Goal: Task Accomplishment & Management: Complete application form

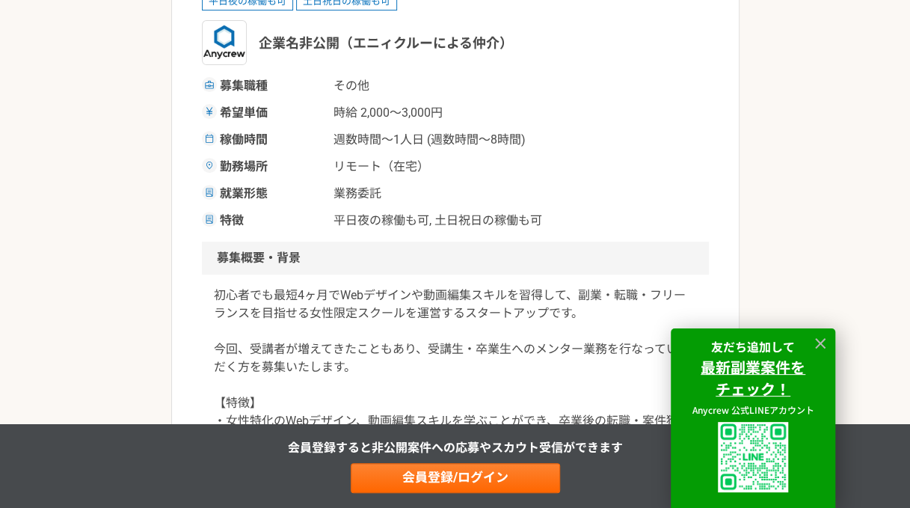
scroll to position [299, 0]
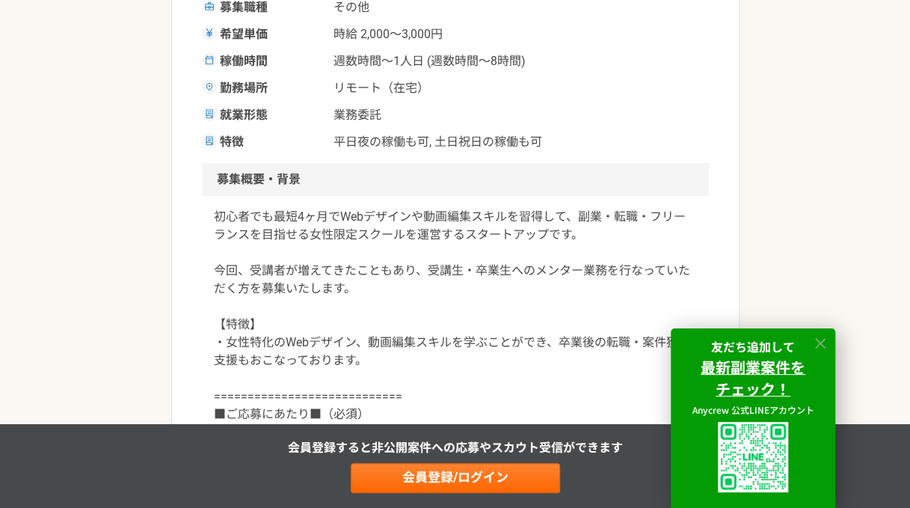
click at [826, 342] on icon at bounding box center [820, 343] width 17 height 17
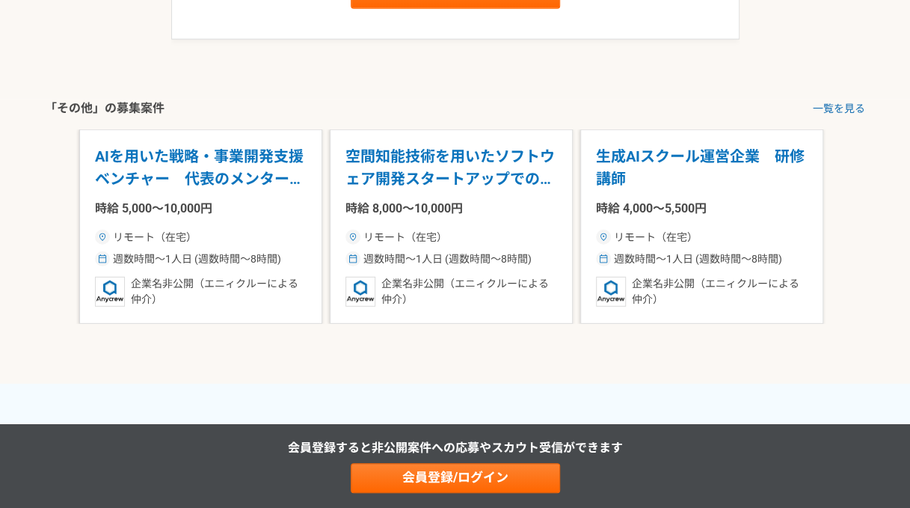
scroll to position [1945, 0]
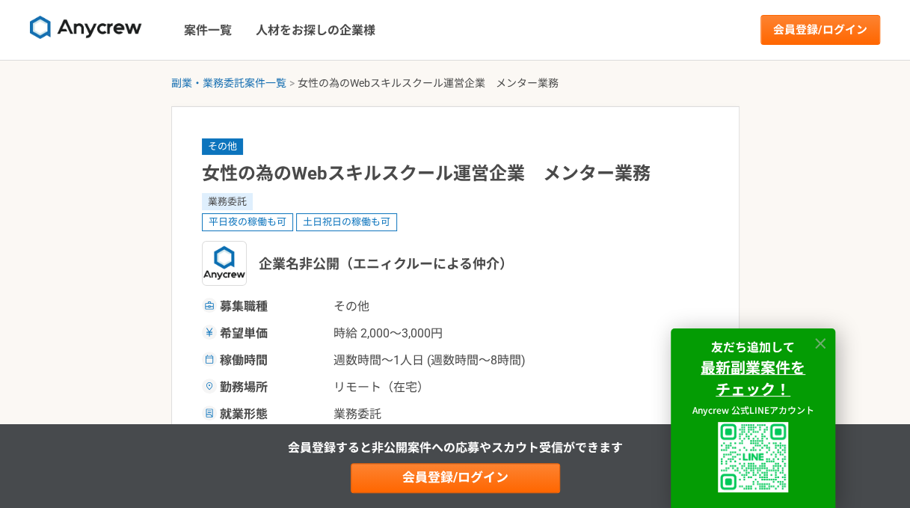
click at [816, 345] on icon at bounding box center [820, 343] width 10 height 10
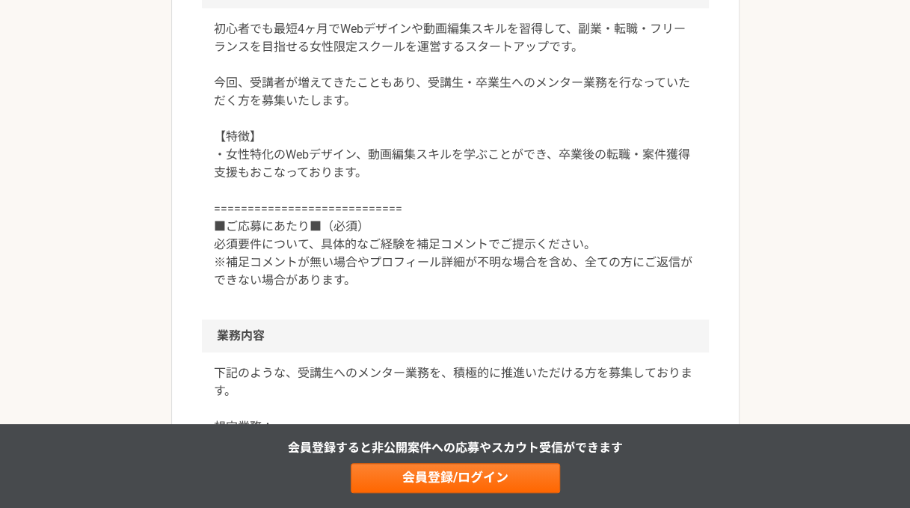
scroll to position [486, 0]
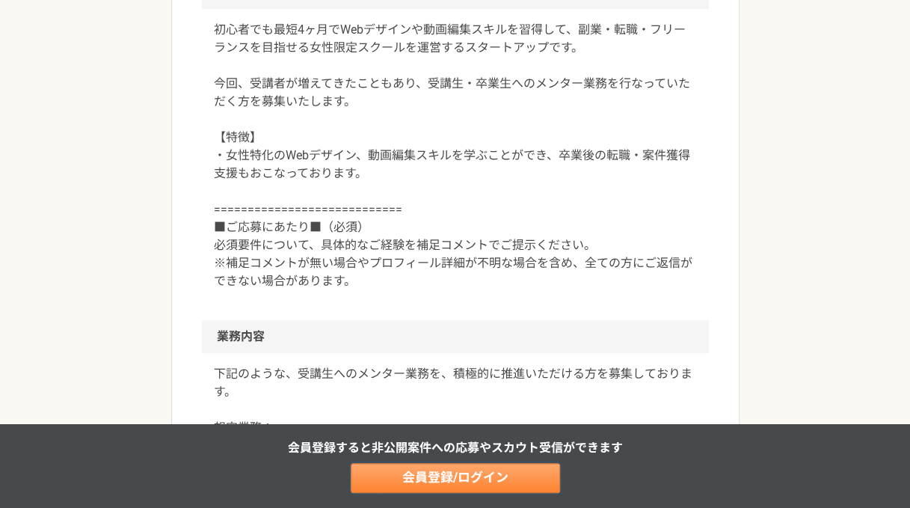
click at [429, 487] on link "会員登録/ログイン" at bounding box center [455, 478] width 209 height 30
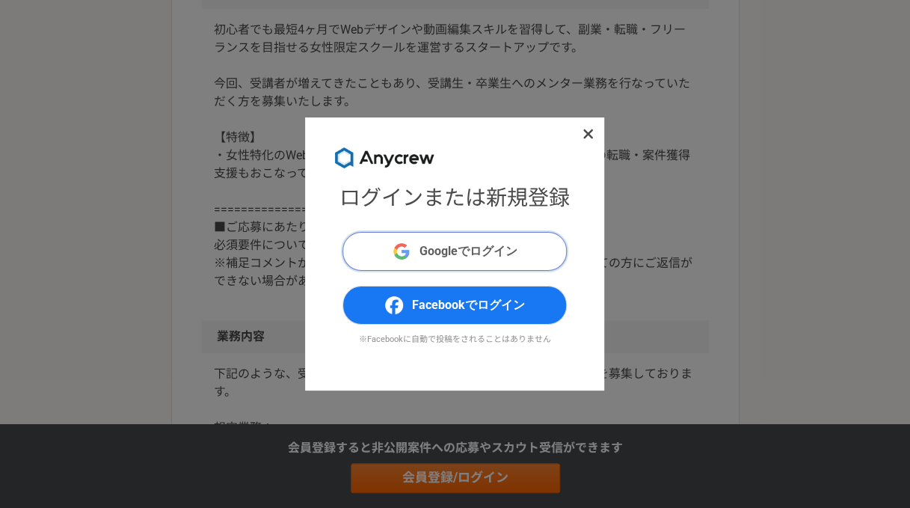
click at [425, 262] on button "Googleでログイン" at bounding box center [454, 251] width 224 height 39
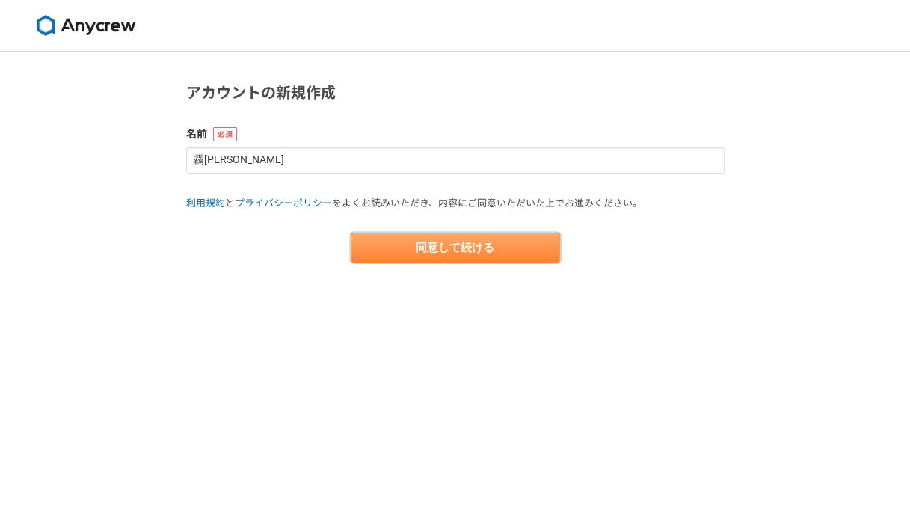
click at [477, 252] on button "同意して続ける" at bounding box center [455, 247] width 209 height 30
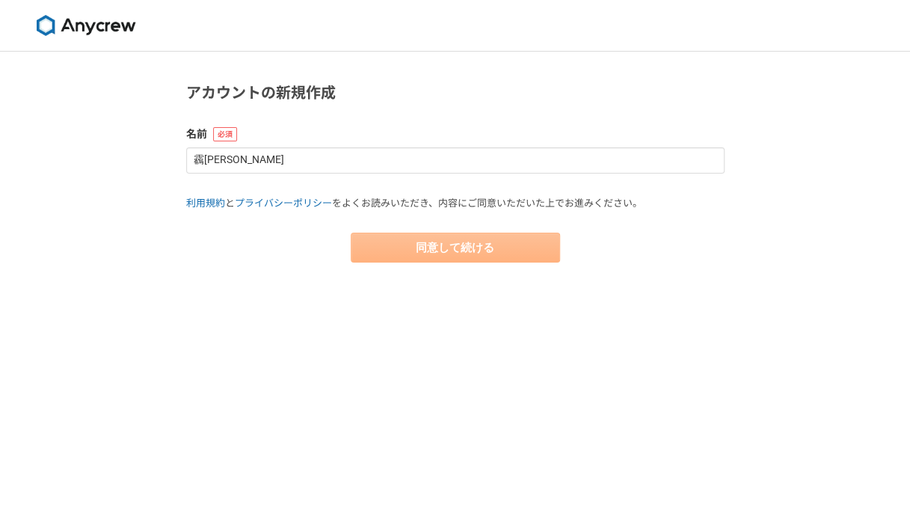
select select "13"
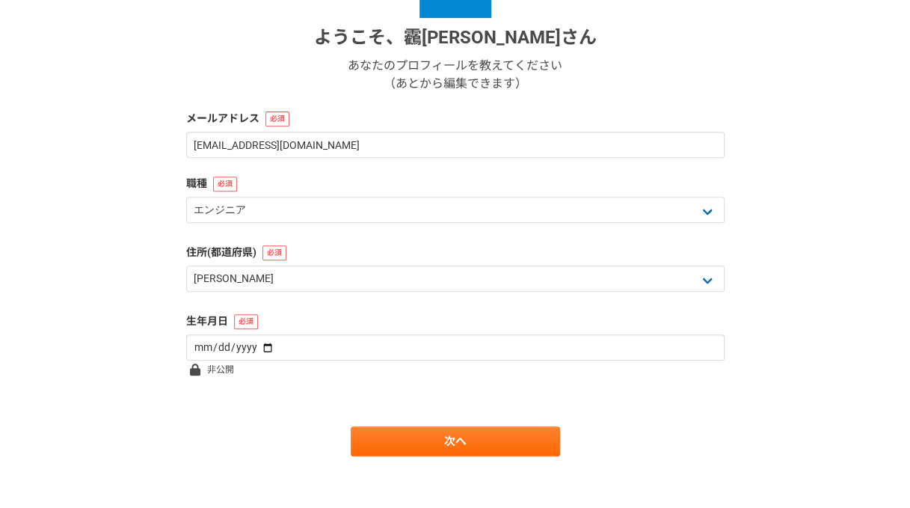
scroll to position [237, 0]
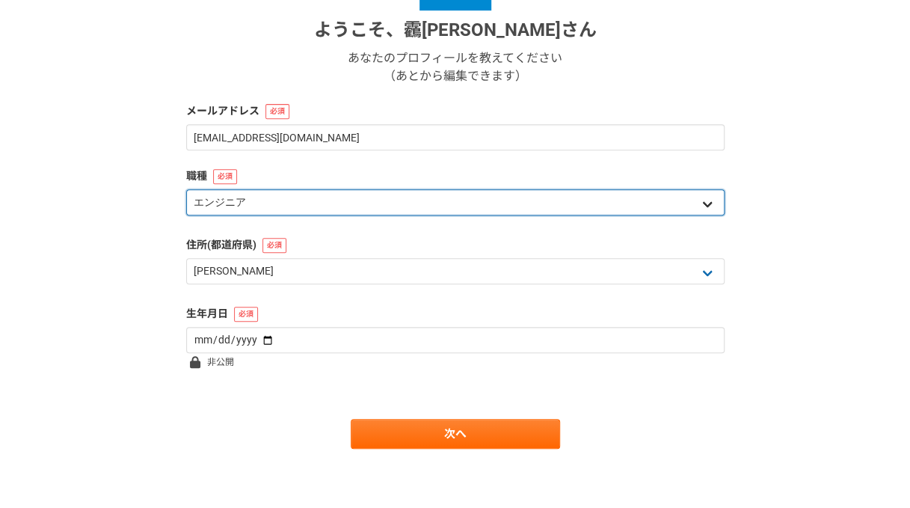
click at [396, 195] on select "エンジニア デザイナー ライター 営業 マーケティング 企画・事業開発 バックオフィス その他" at bounding box center [455, 202] width 538 height 26
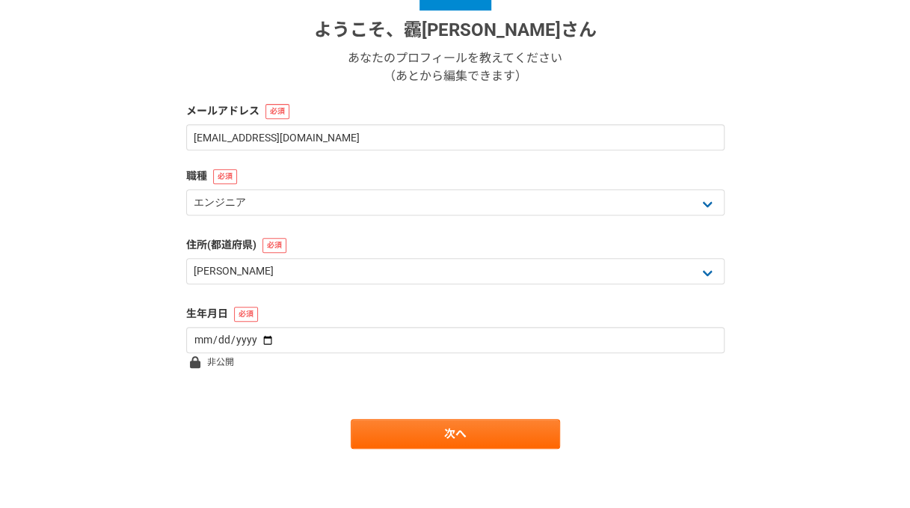
click at [220, 388] on form "ようこそ、 靏間友美 さん あなたのプロフィールを教えてください （あとから編集できます） メールアドレス yumitzzk@gmail.com 職種 エンジ…" at bounding box center [455, 194] width 538 height 510
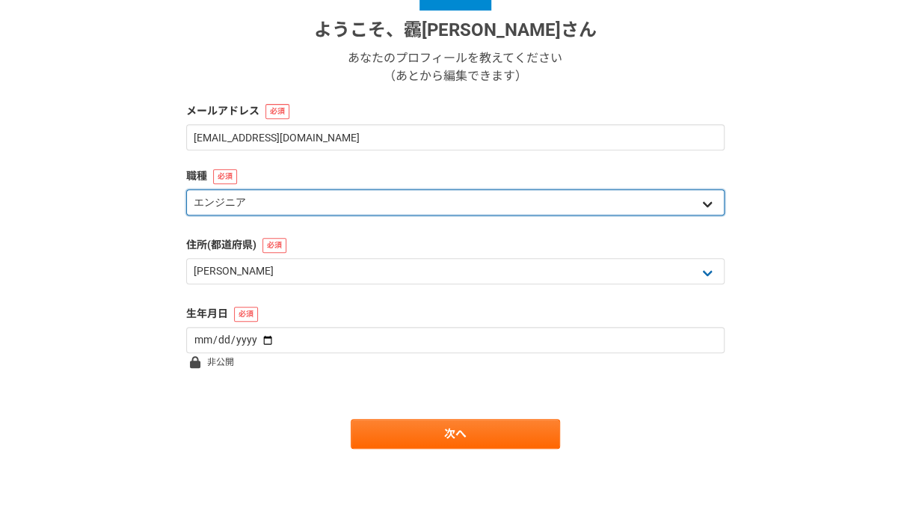
click at [274, 206] on select "エンジニア デザイナー ライター 営業 マーケティング 企画・事業開発 バックオフィス その他" at bounding box center [455, 202] width 538 height 26
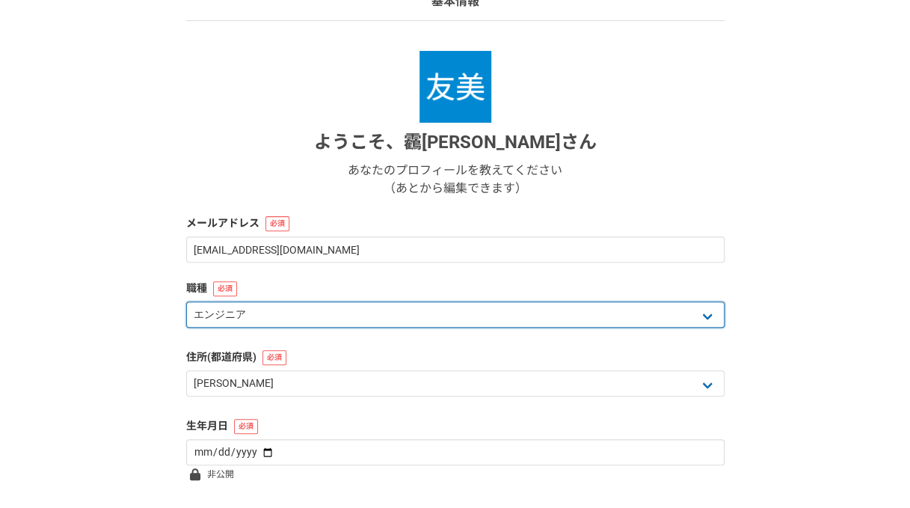
scroll to position [128, 0]
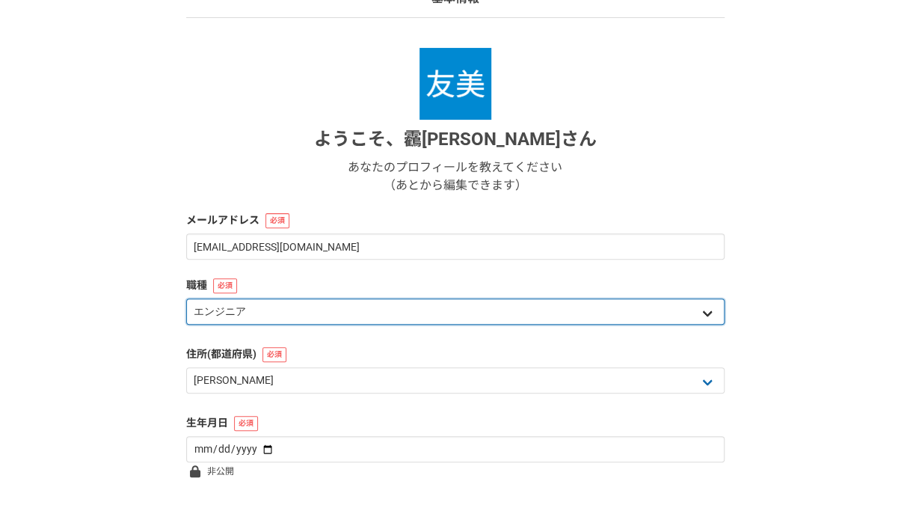
click at [254, 312] on select "エンジニア デザイナー ライター 営業 マーケティング 企画・事業開発 バックオフィス その他" at bounding box center [455, 311] width 538 height 26
select select "8"
click at [186, 298] on select "エンジニア デザイナー ライター 営業 マーケティング 企画・事業開発 バックオフィス その他" at bounding box center [455, 311] width 538 height 26
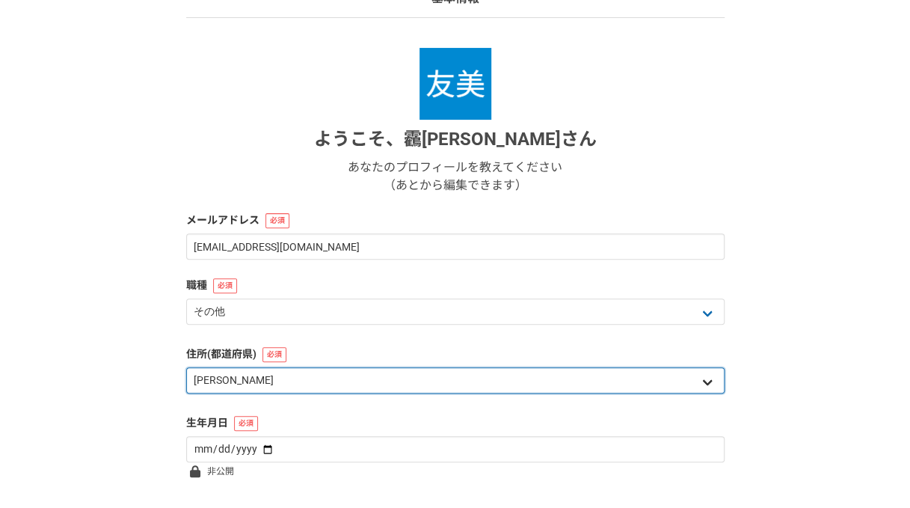
click at [262, 387] on select "北海道 青森県 岩手県 宮城県 秋田県 山形県 福島県 茨城県 栃木県 群馬県 埼玉県 千葉県 東京都 神奈川県 新潟県 富山県 石川県 福井県 山梨県 長野…" at bounding box center [455, 380] width 538 height 26
select select "16"
click at [186, 367] on select "北海道 青森県 岩手県 宮城県 秋田県 山形県 福島県 茨城県 栃木県 群馬県 埼玉県 千葉県 東京都 神奈川県 新潟県 富山県 石川県 福井県 山梨県 長野…" at bounding box center [455, 380] width 538 height 26
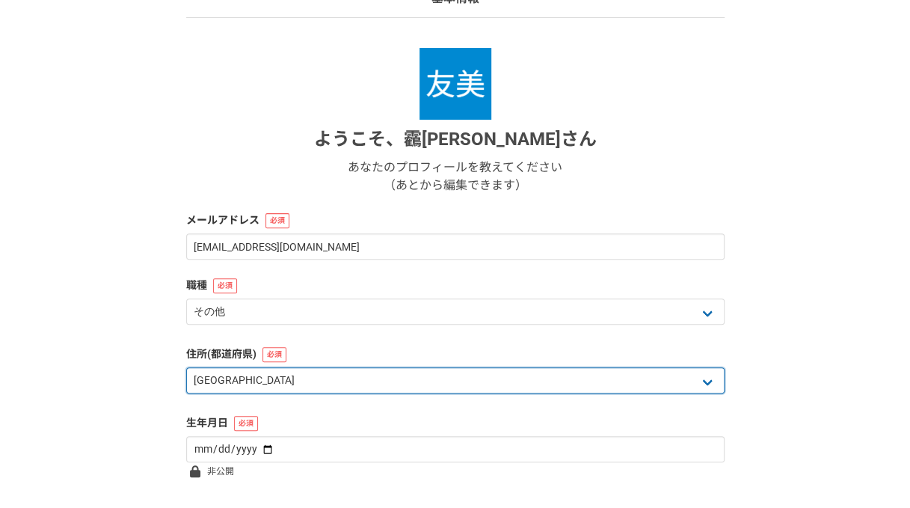
scroll to position [237, 0]
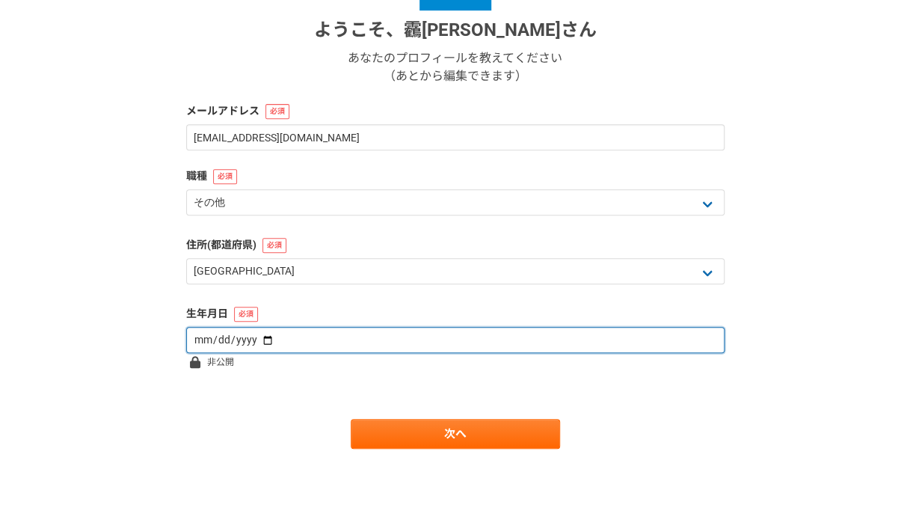
click at [210, 344] on input "date" at bounding box center [455, 340] width 538 height 26
type input "1982-04-23"
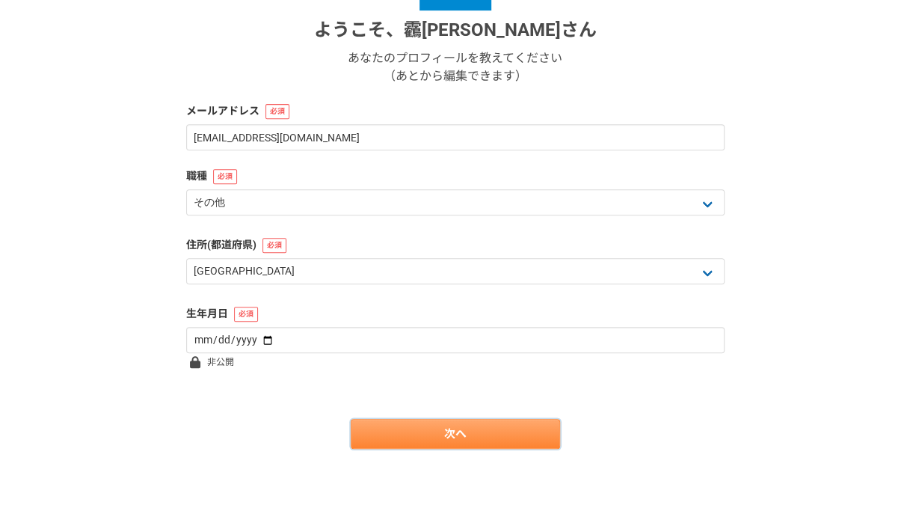
click at [405, 429] on link "次へ" at bounding box center [455, 434] width 209 height 30
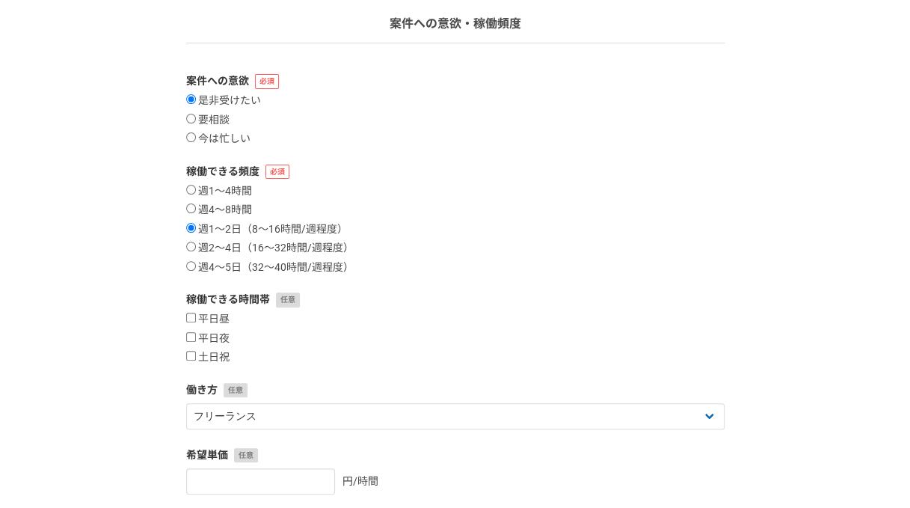
scroll to position [103, 0]
click at [188, 317] on input "平日昼" at bounding box center [191, 317] width 10 height 10
checkbox input "true"
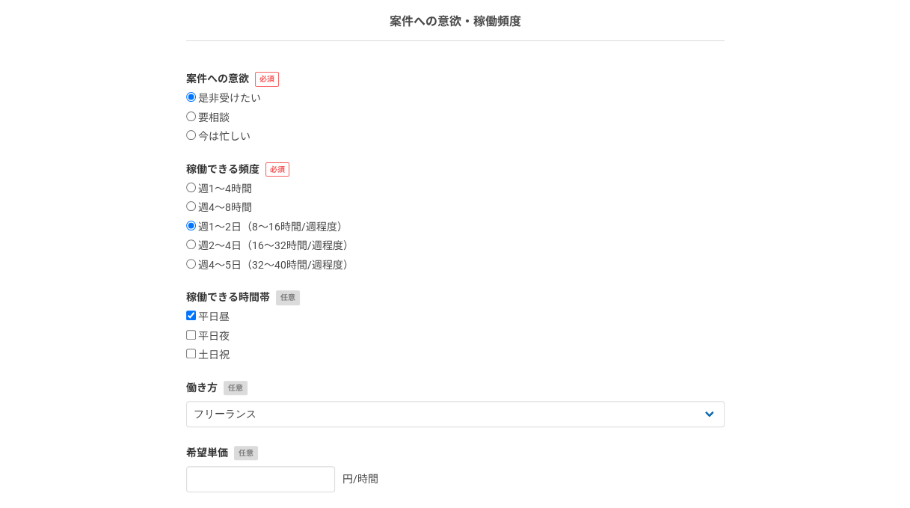
scroll to position [105, 0]
click at [190, 204] on input "週4〜8時間" at bounding box center [191, 205] width 10 height 10
radio input "true"
click at [188, 227] on input "週1〜2日（8〜16時間/週程度）" at bounding box center [191, 225] width 10 height 10
radio input "true"
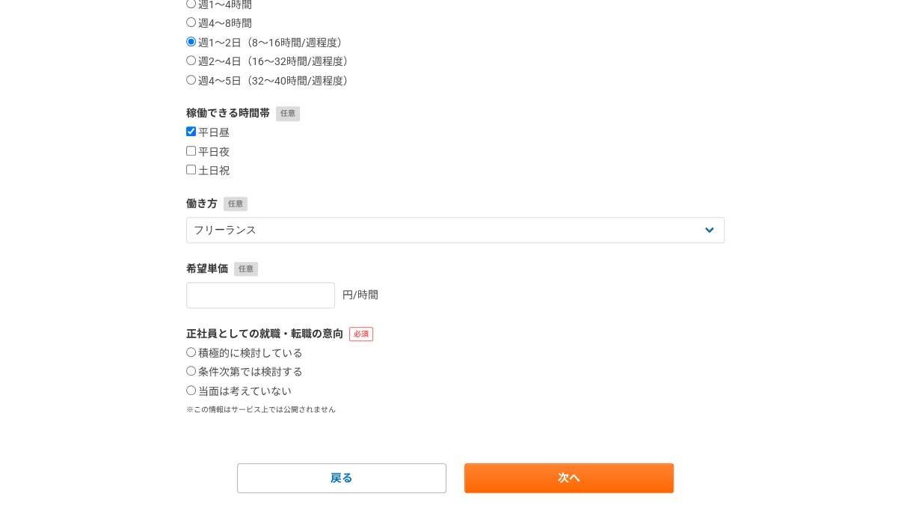
scroll to position [289, 0]
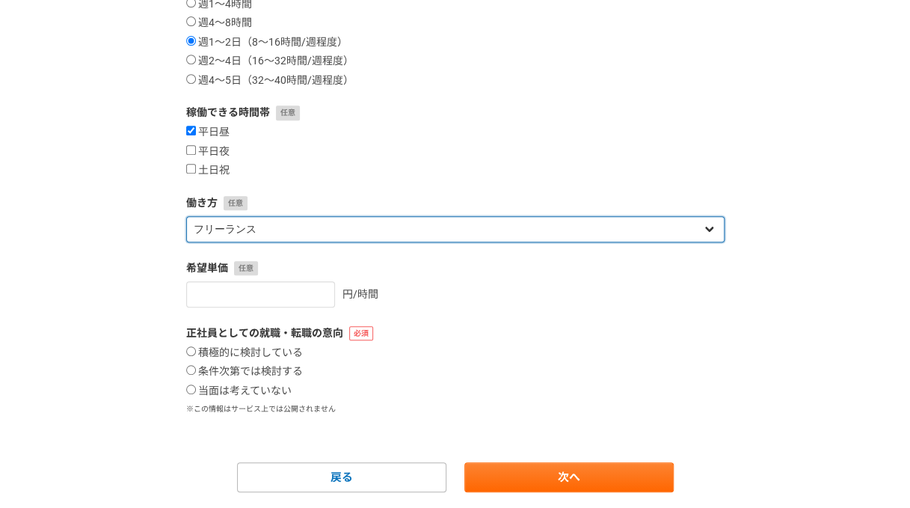
click at [265, 228] on select "フリーランス 副業 その他" at bounding box center [455, 229] width 538 height 26
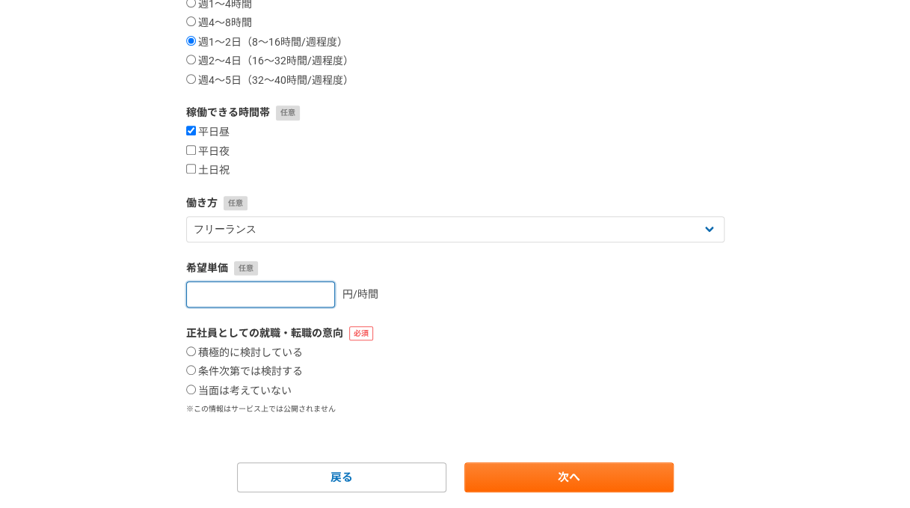
click at [270, 297] on input "number" at bounding box center [260, 294] width 149 height 26
type input "2000"
click at [487, 352] on div "積極的に検討している 条件次第では検討する 当面は考えていない" at bounding box center [455, 372] width 538 height 52
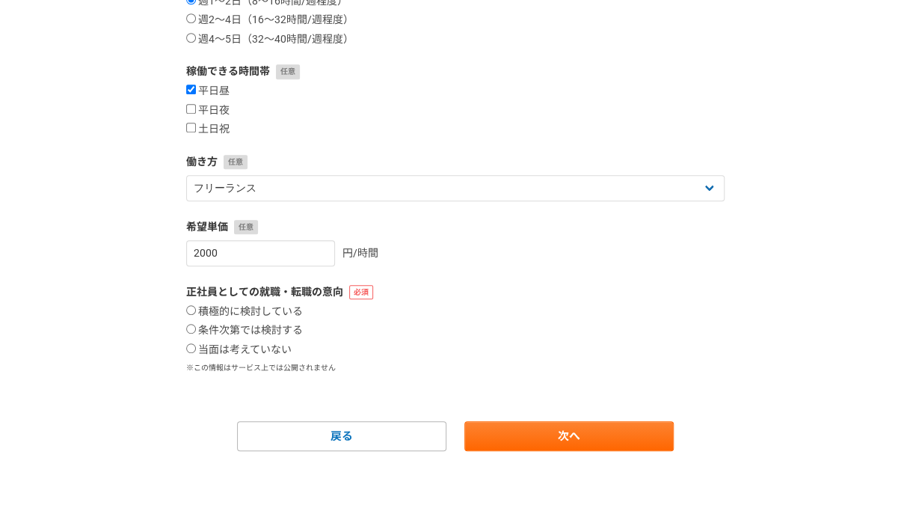
scroll to position [333, 0]
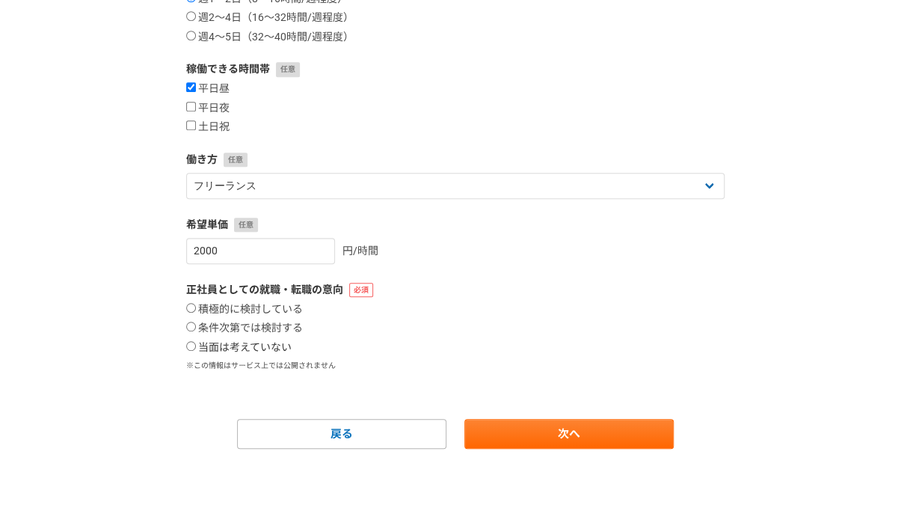
click at [190, 346] on input "当面は考えていない" at bounding box center [191, 346] width 10 height 10
radio input "true"
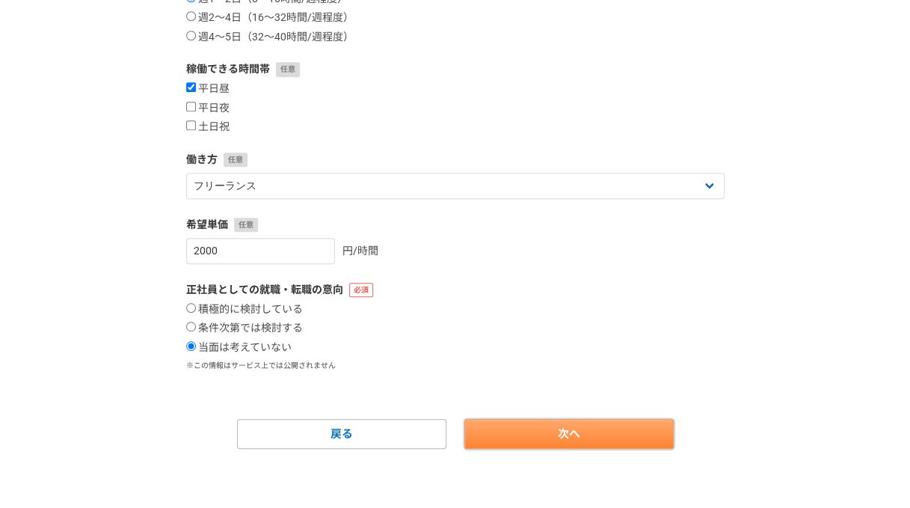
click at [550, 425] on link "次へ" at bounding box center [568, 434] width 209 height 30
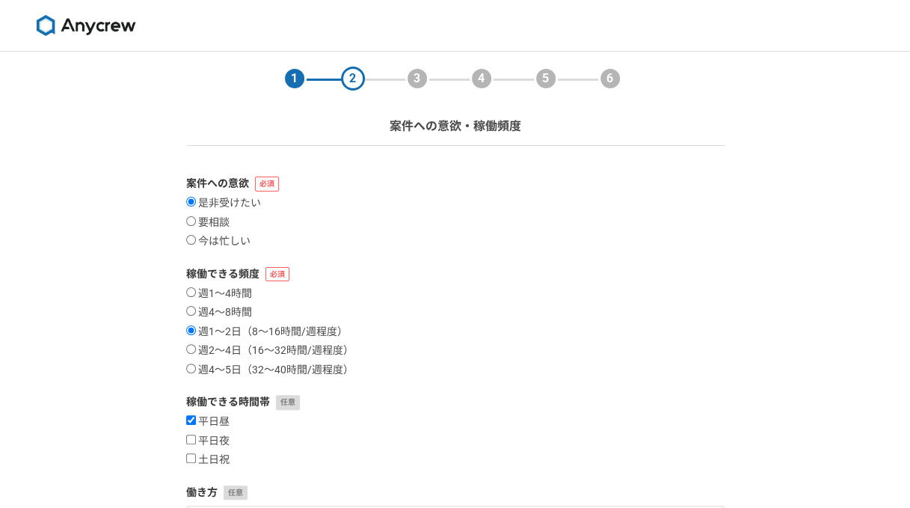
select select
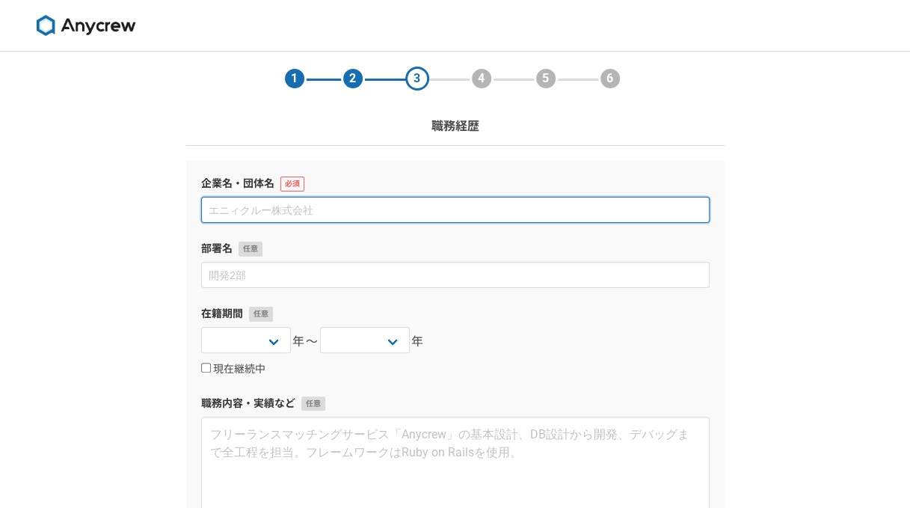
click at [234, 213] on input at bounding box center [455, 210] width 508 height 26
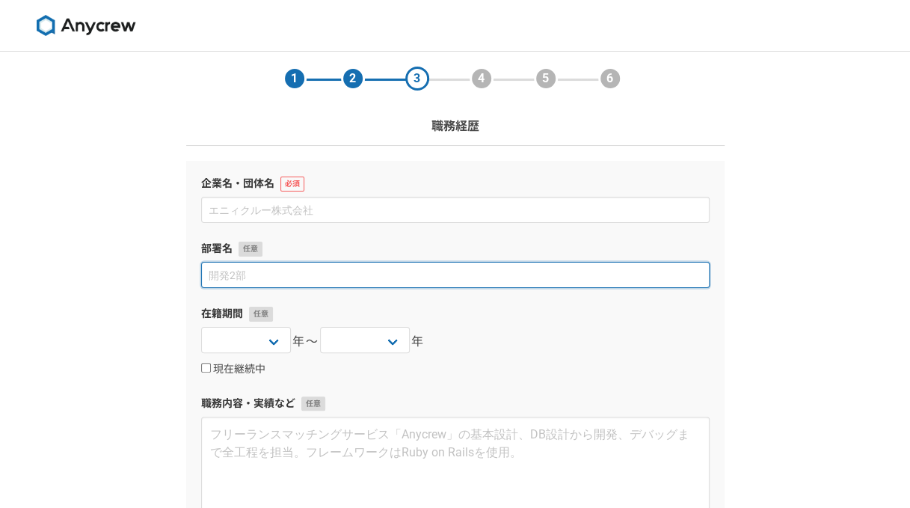
click at [221, 270] on input at bounding box center [455, 275] width 508 height 26
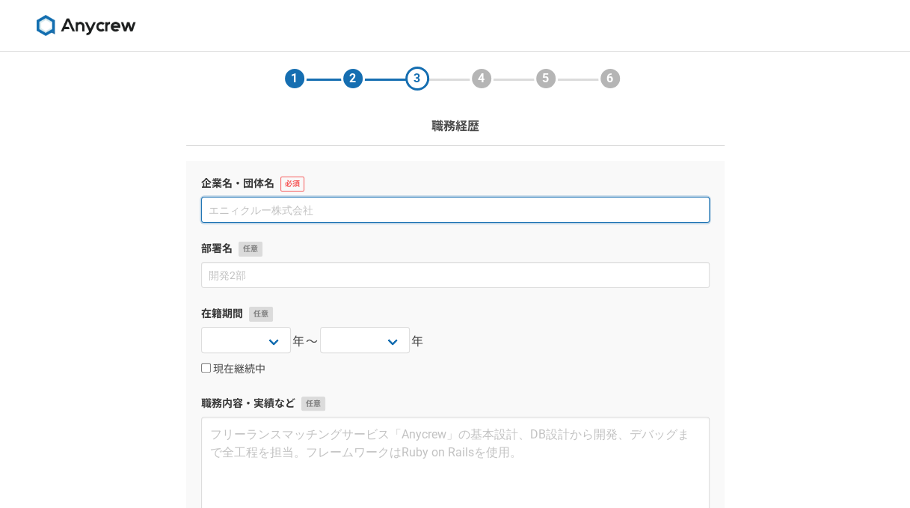
click at [275, 209] on input at bounding box center [455, 210] width 508 height 26
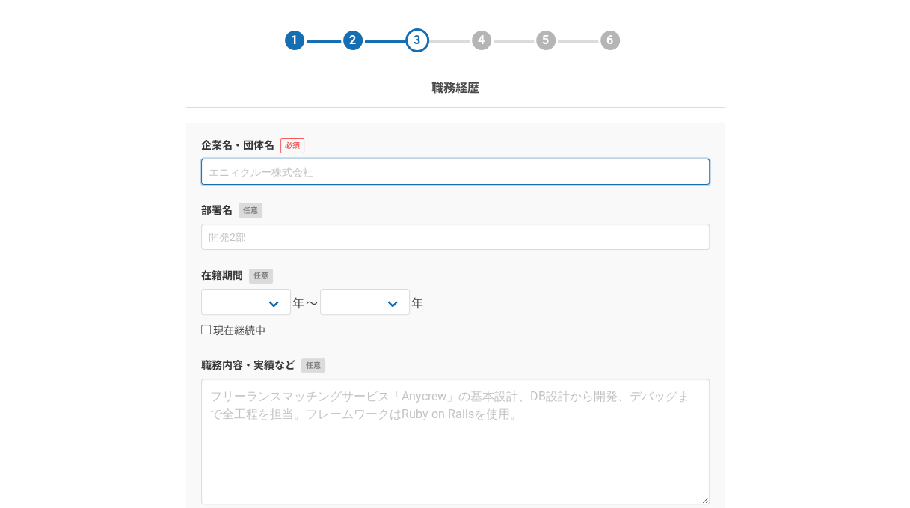
scroll to position [43, 0]
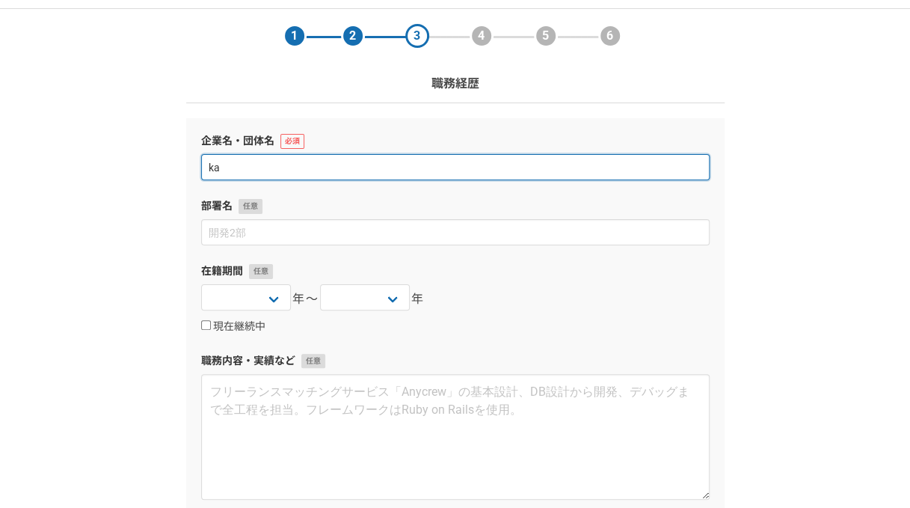
type input "k"
type input "株式会社アルファコム"
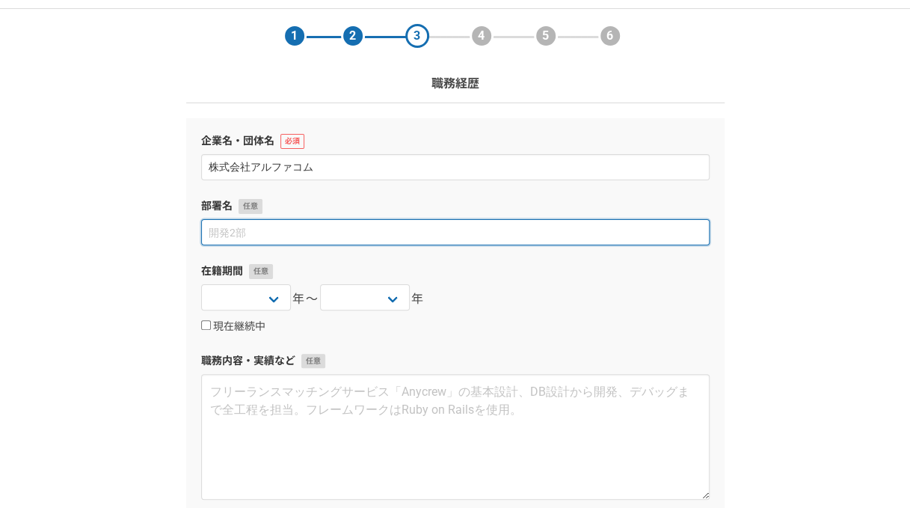
click at [270, 232] on input at bounding box center [455, 232] width 508 height 26
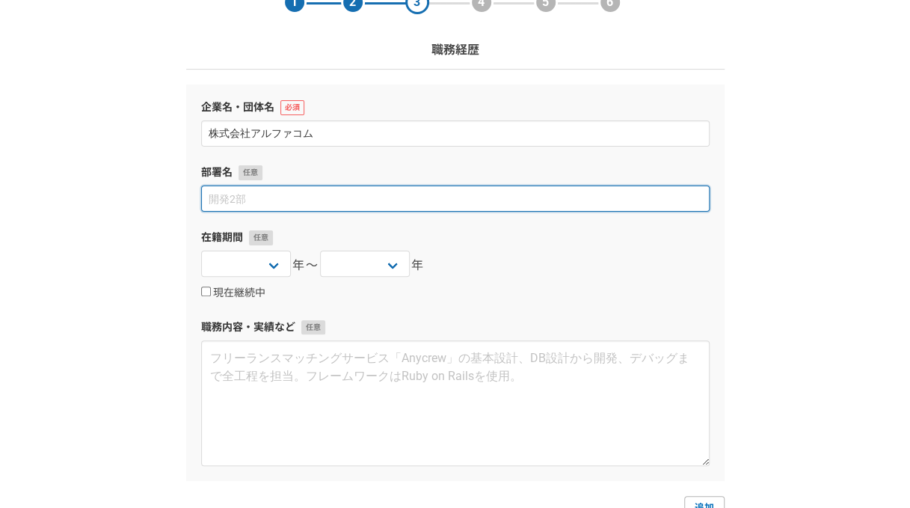
scroll to position [78, 0]
